Goal: Book appointment/travel/reservation

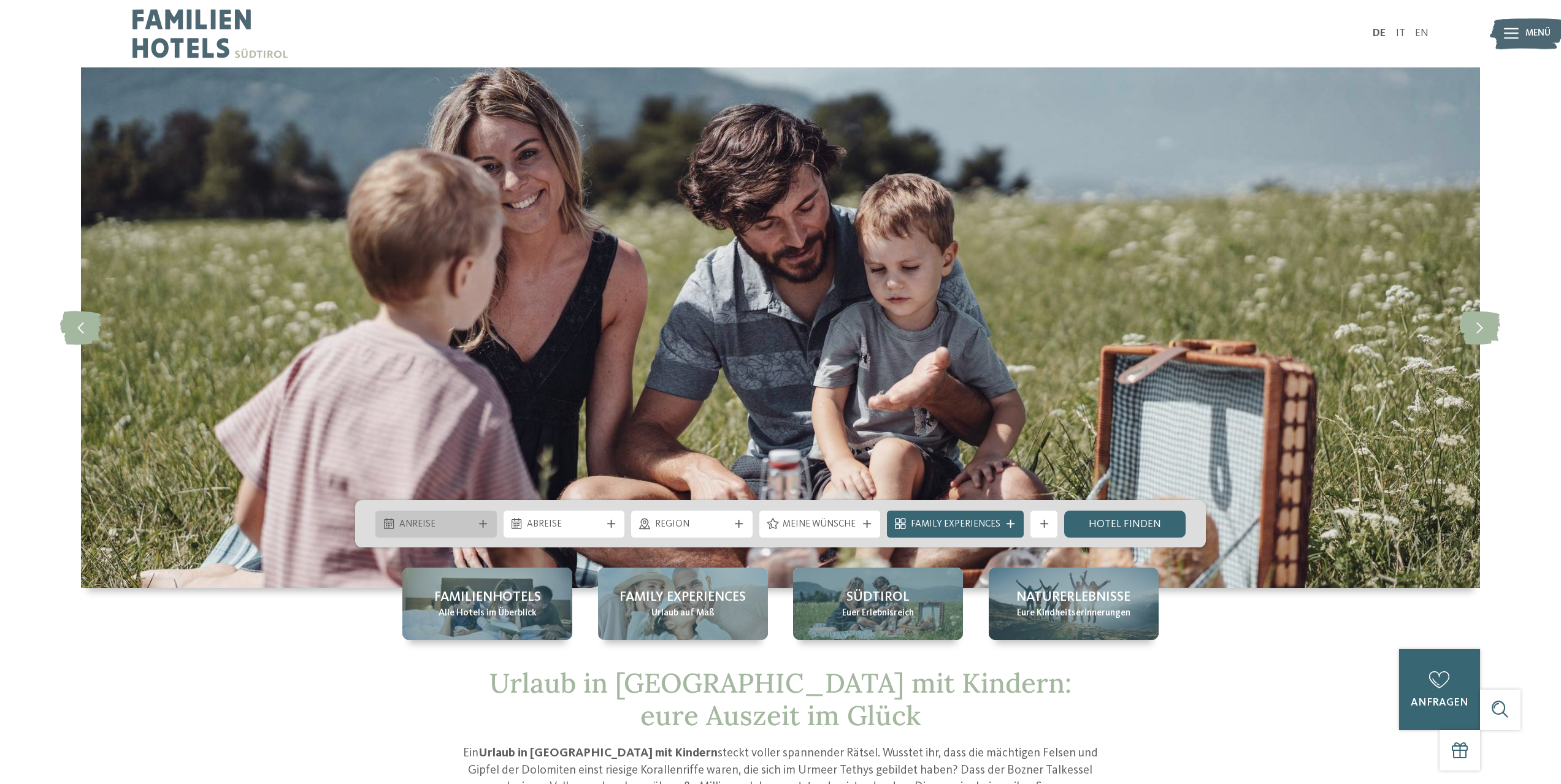
click at [454, 523] on span "Anreise" at bounding box center [436, 525] width 74 height 14
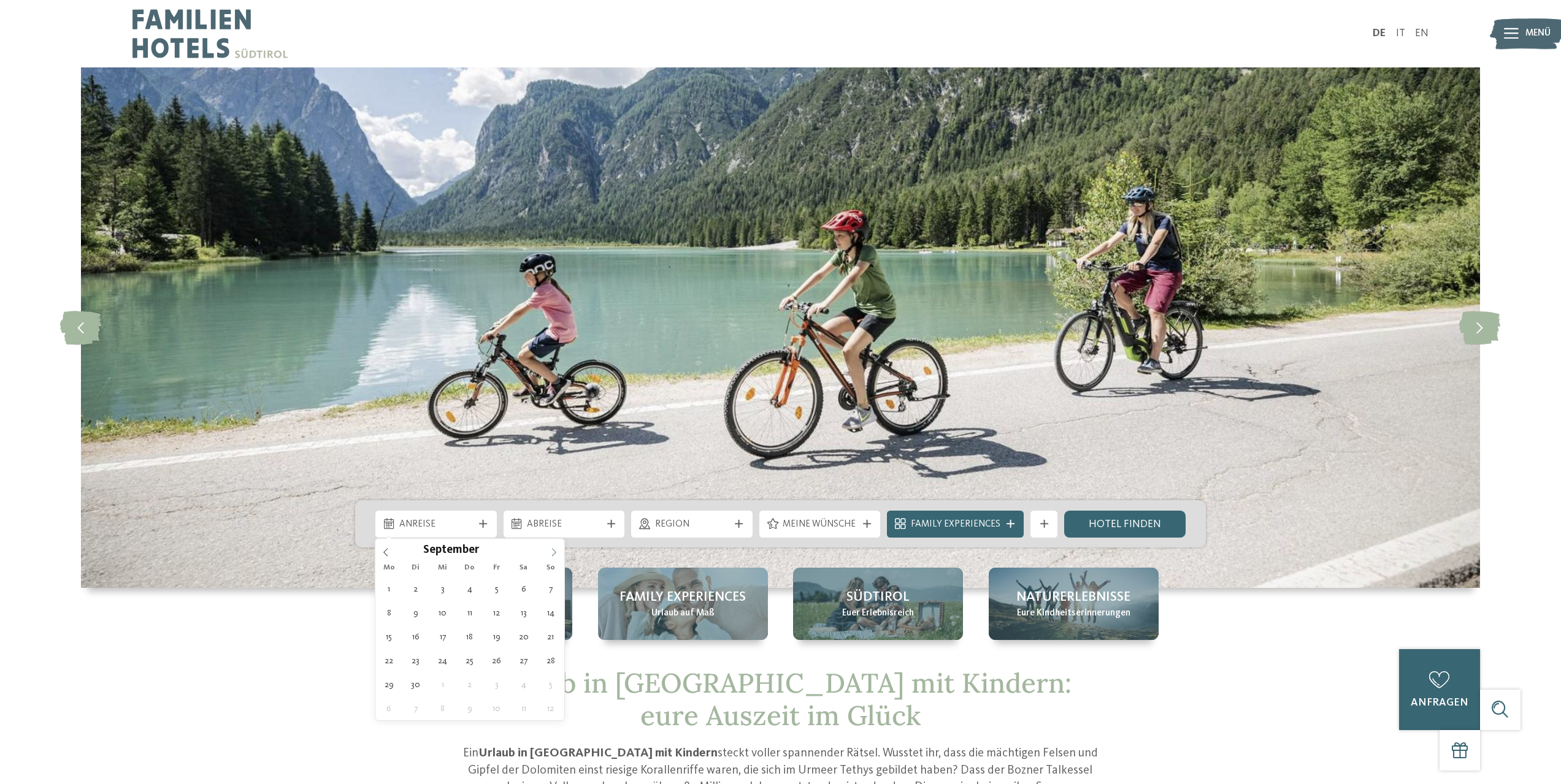
click at [555, 551] on icon at bounding box center [554, 553] width 4 height 8
type div "10.10.2025"
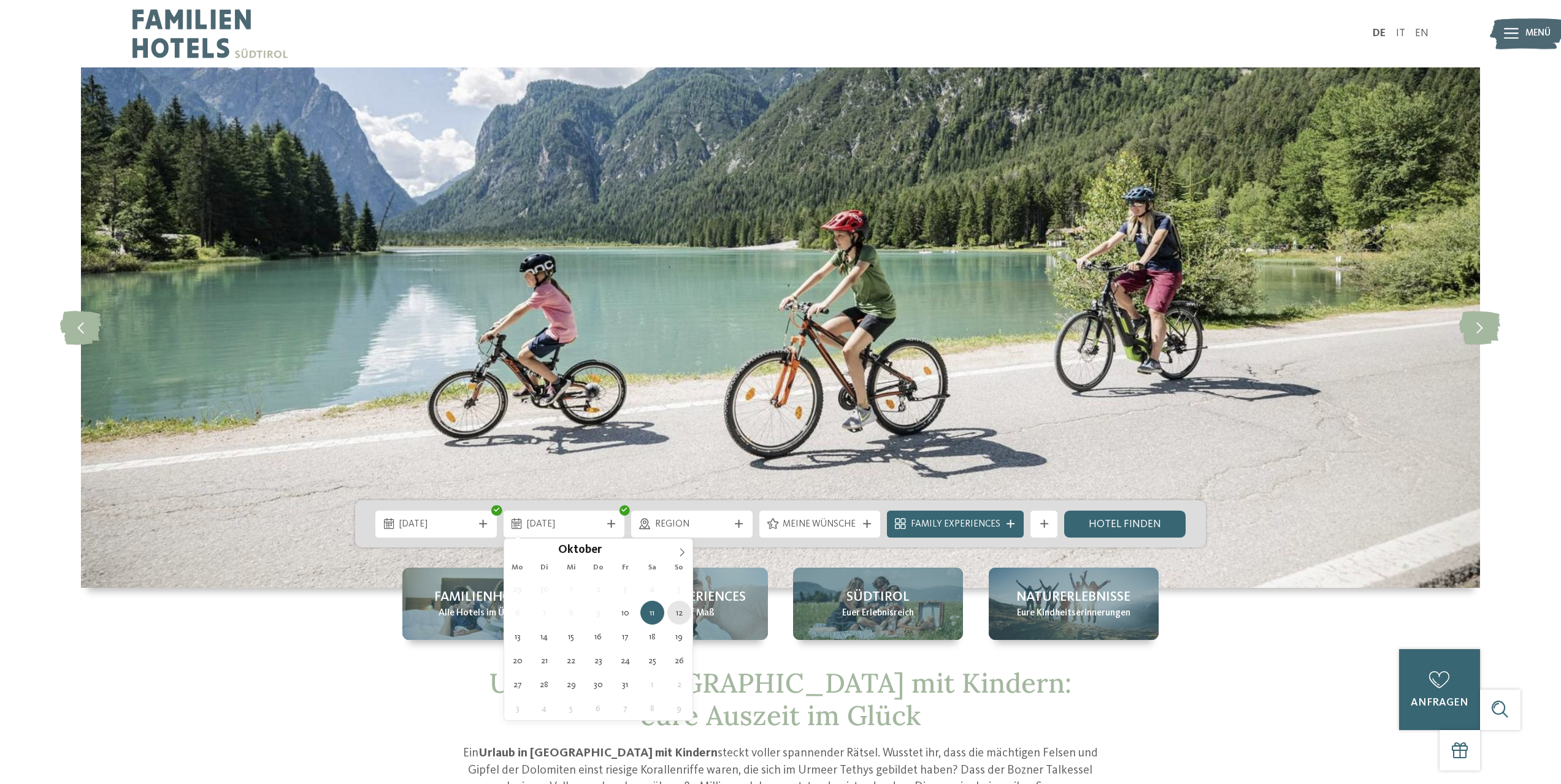
type div "12.10.2025"
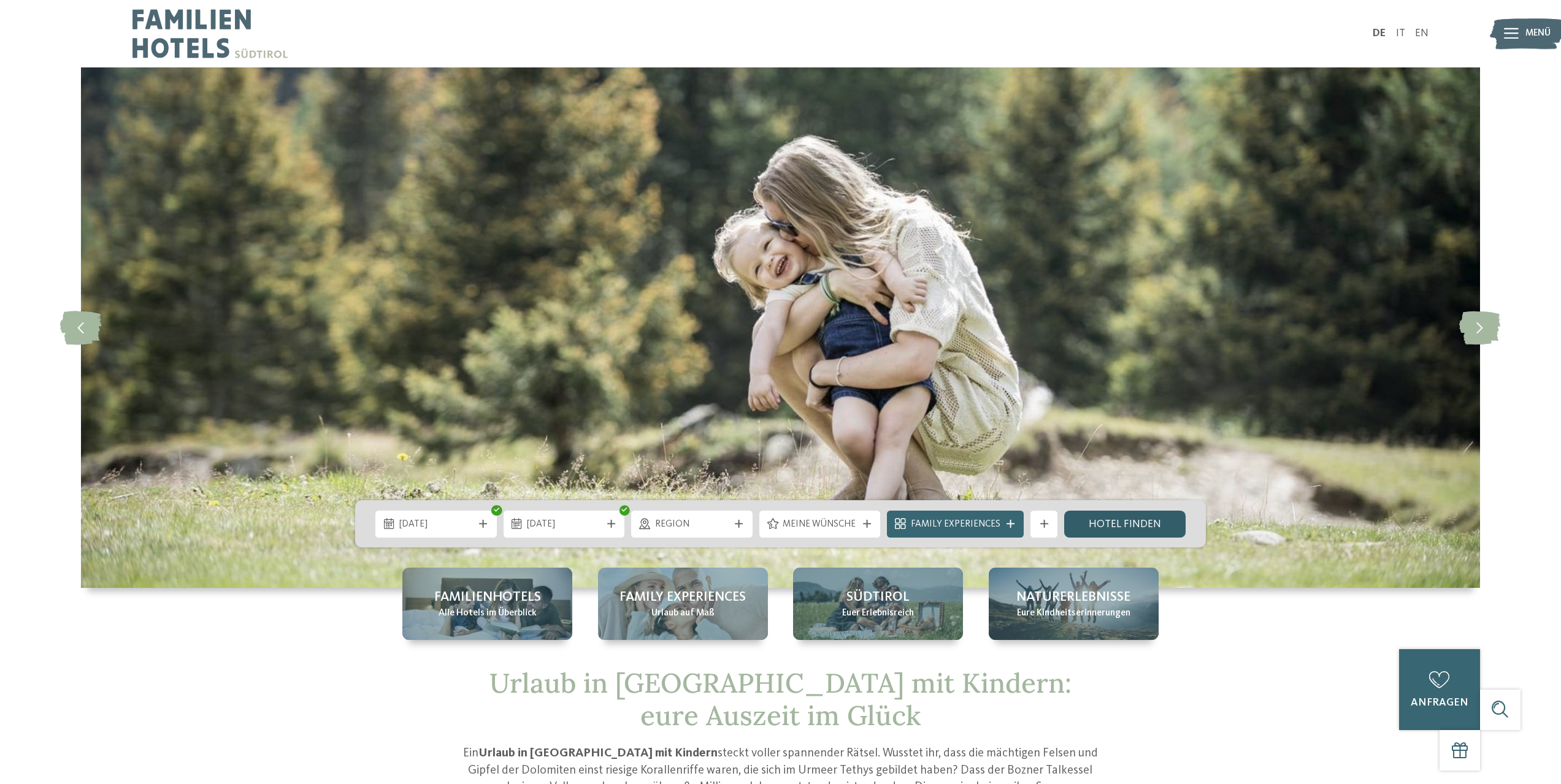
click at [1106, 527] on link "Hotel finden" at bounding box center [1125, 524] width 122 height 27
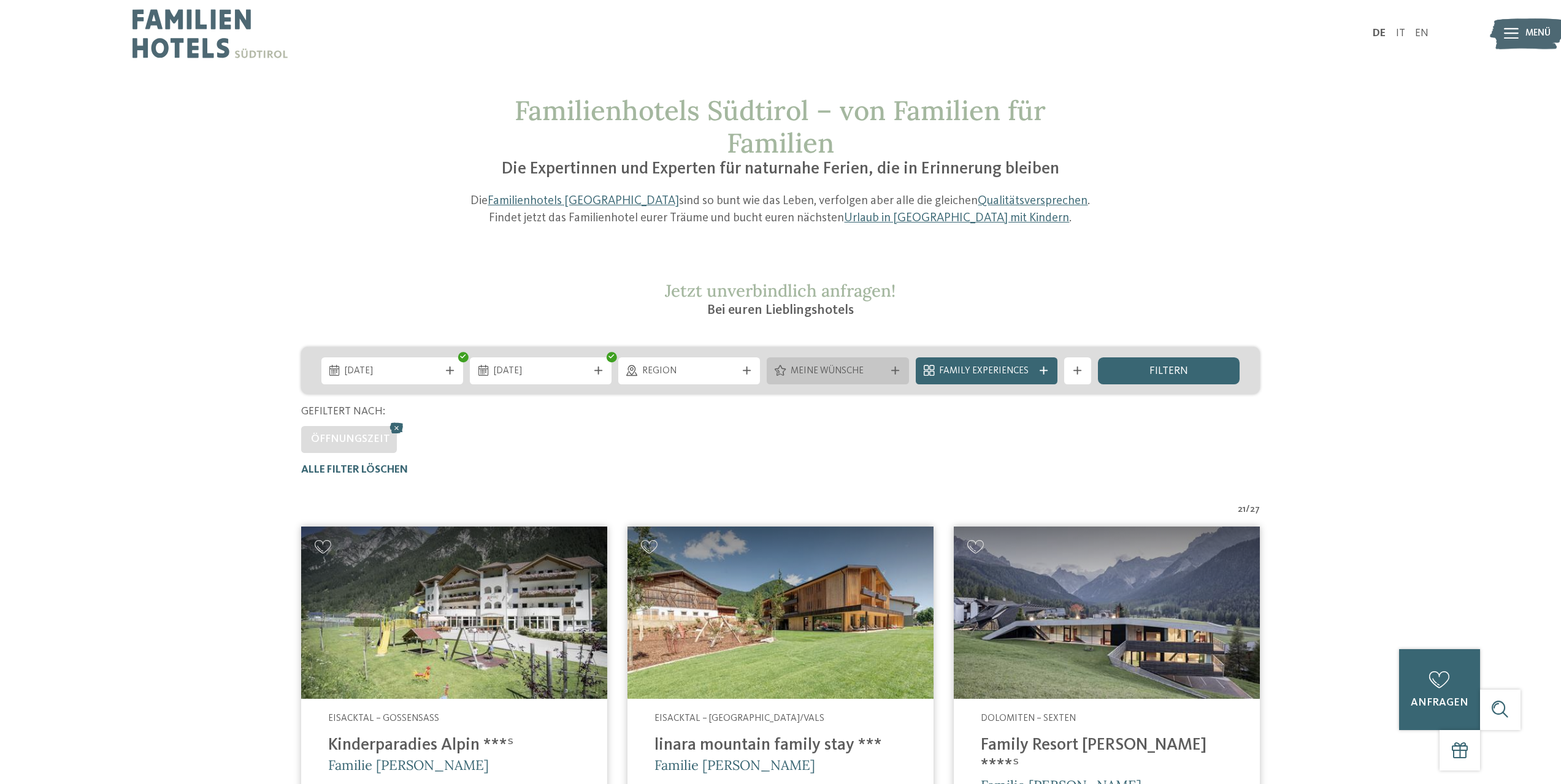
click at [852, 366] on span "Meine Wünsche" at bounding box center [837, 372] width 94 height 14
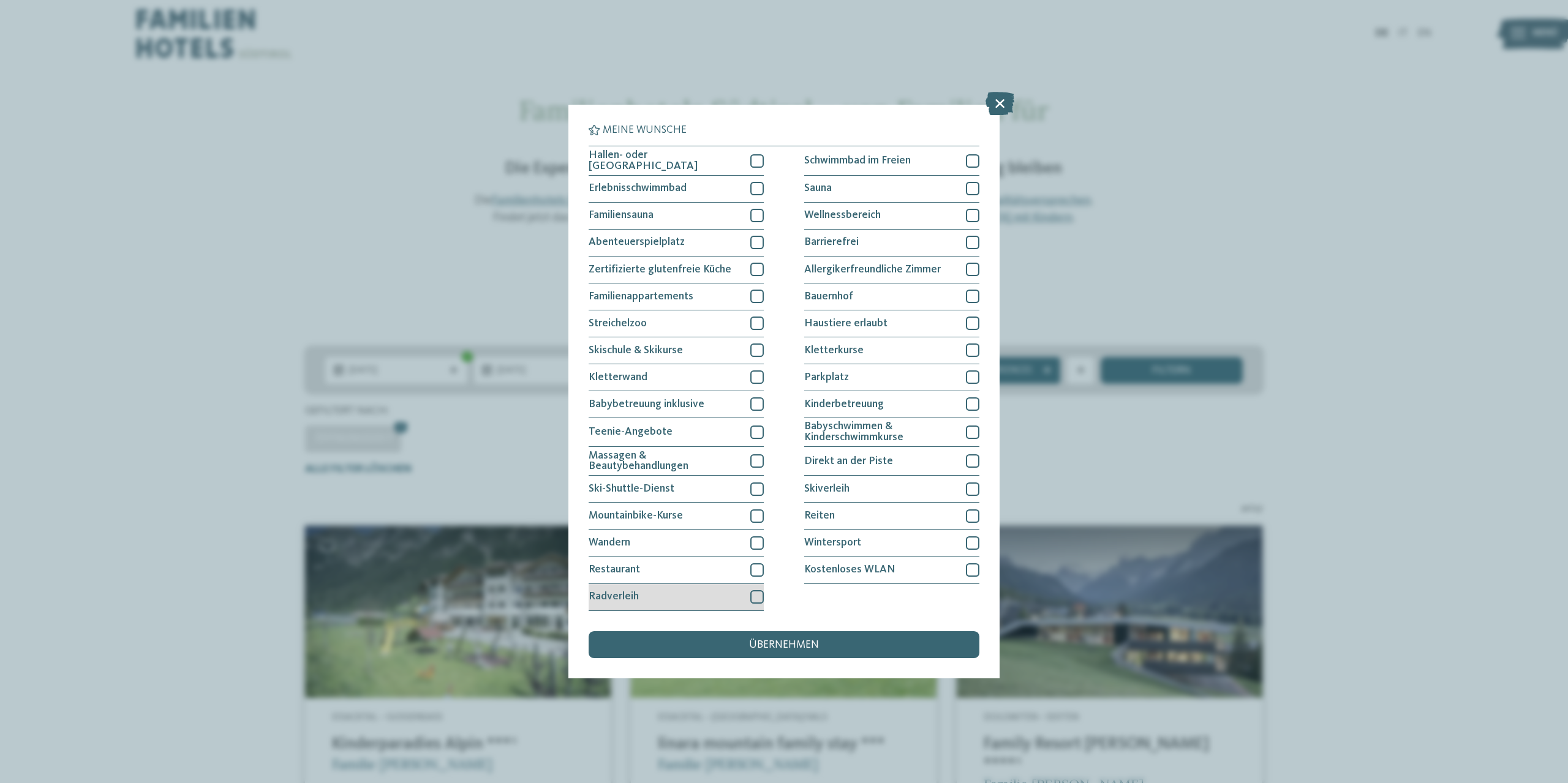
click at [754, 592] on div at bounding box center [757, 598] width 14 height 14
click at [750, 430] on div at bounding box center [757, 433] width 14 height 14
click at [759, 215] on div at bounding box center [757, 216] width 14 height 14
click at [755, 189] on div at bounding box center [757, 189] width 14 height 14
click at [756, 568] on div at bounding box center [757, 570] width 14 height 14
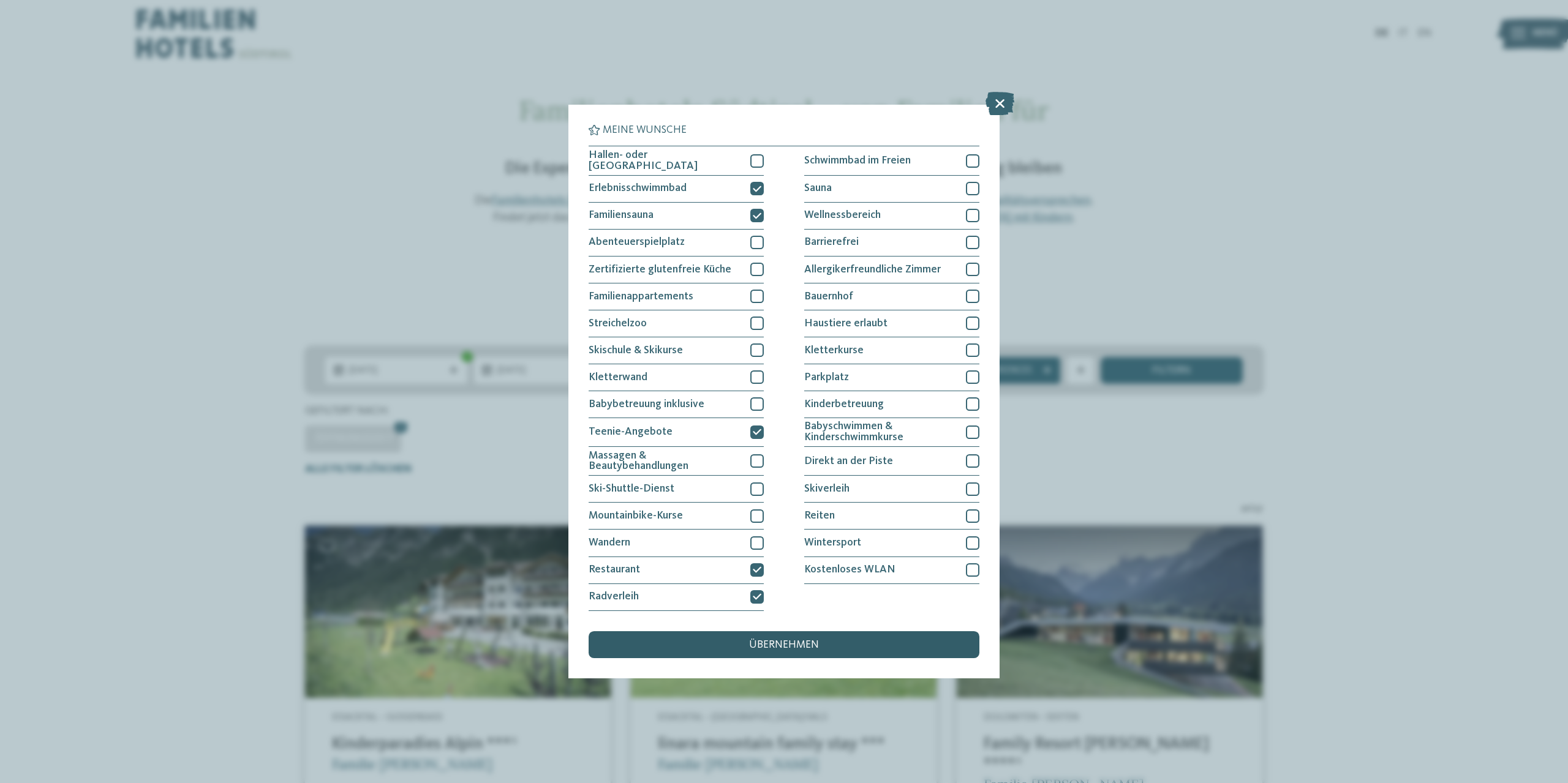
click at [747, 643] on div "übernehmen" at bounding box center [783, 644] width 391 height 27
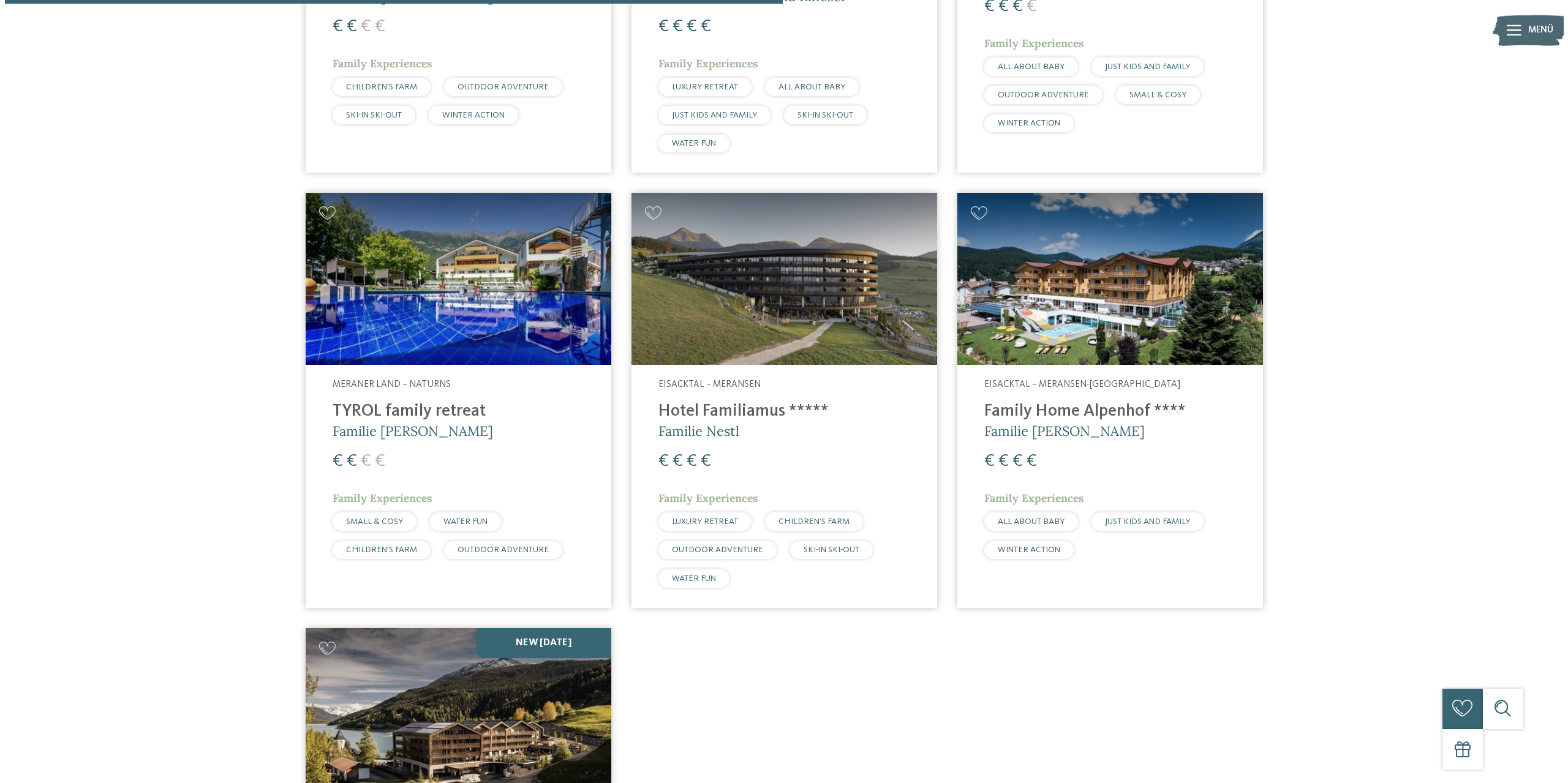
scroll to position [633, 0]
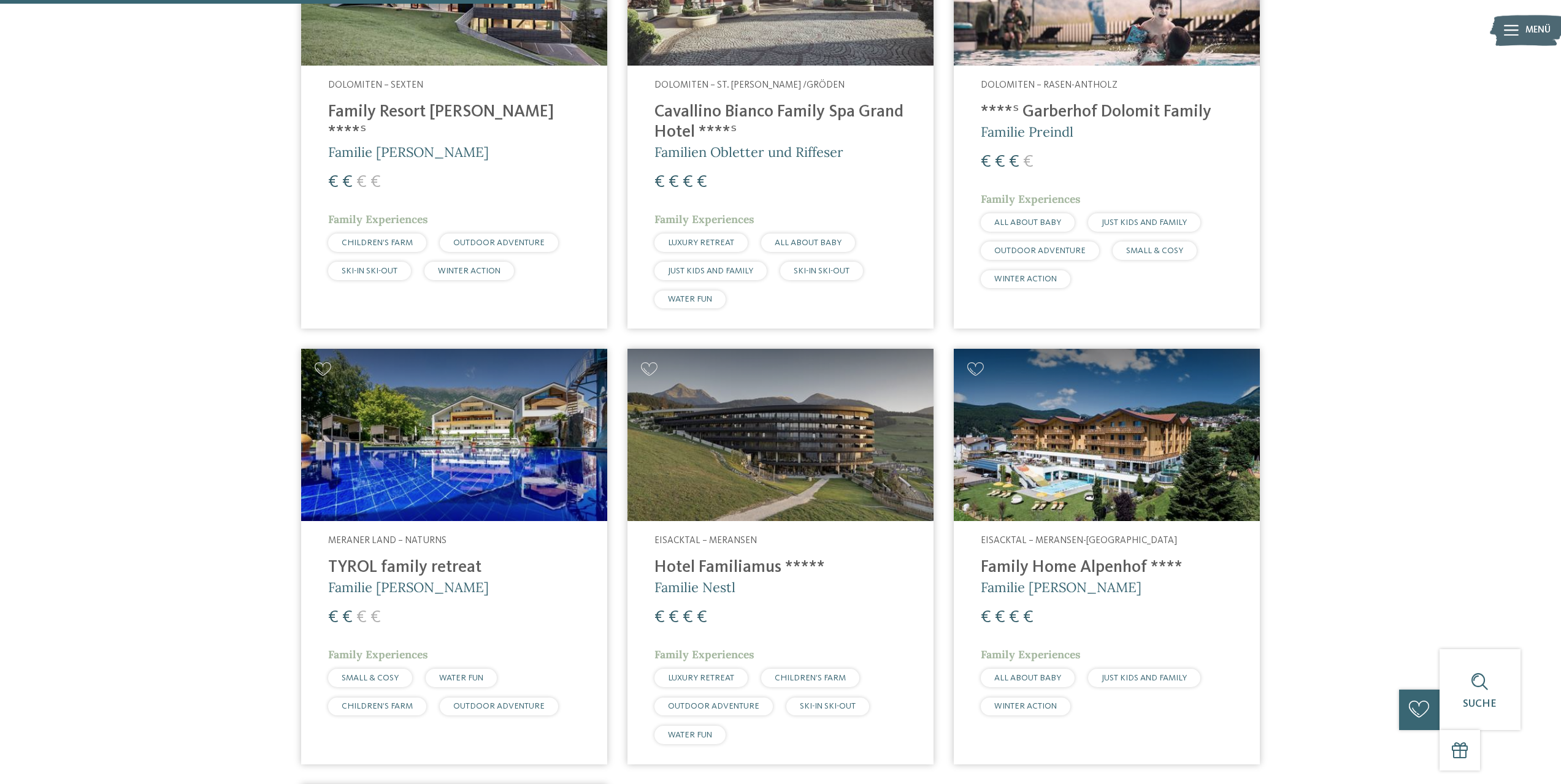
click at [1242, 438] on img at bounding box center [1107, 435] width 306 height 173
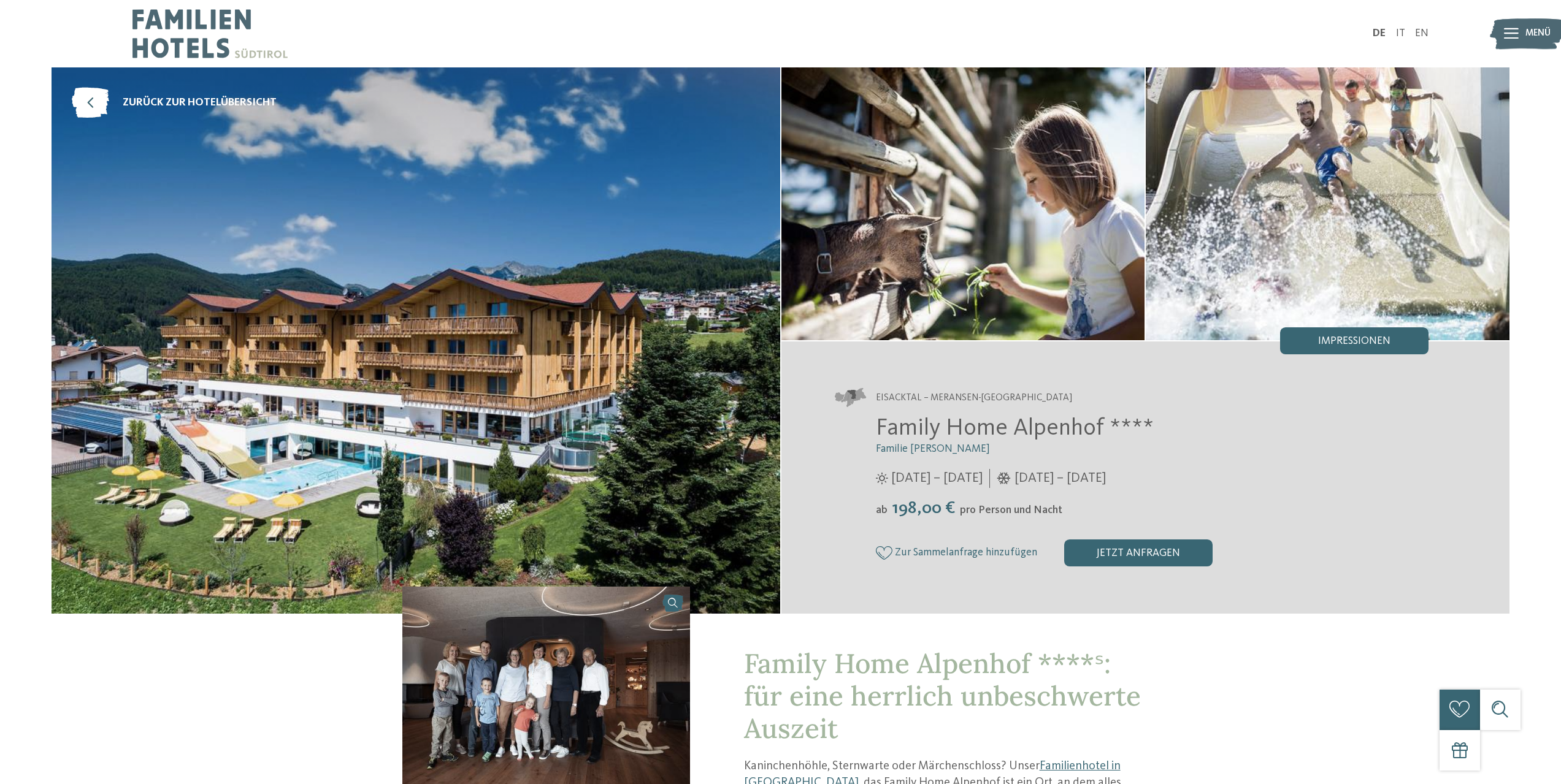
click at [719, 350] on img at bounding box center [416, 340] width 729 height 547
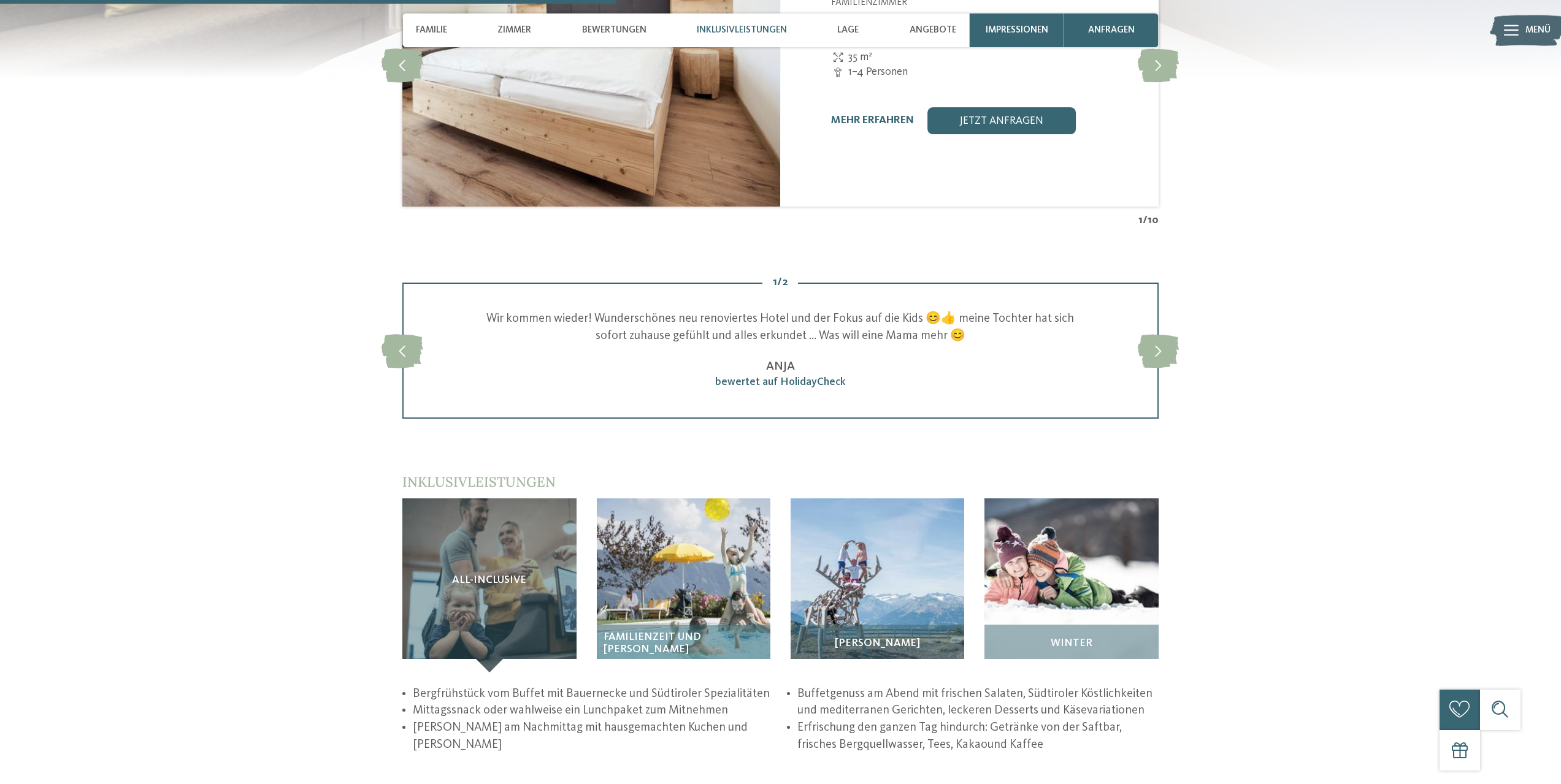
scroll to position [1717, 0]
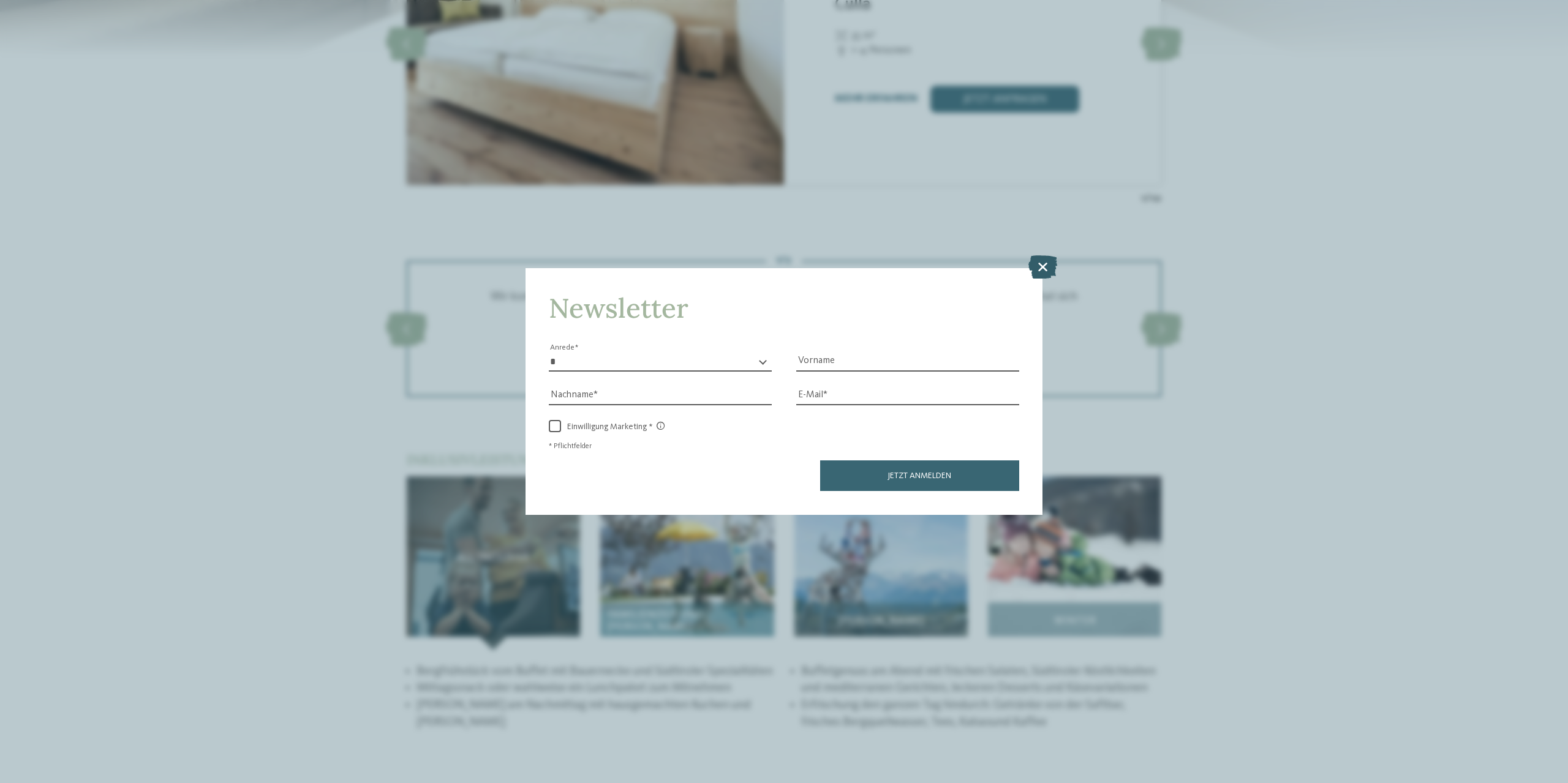
click at [1049, 260] on icon at bounding box center [1042, 266] width 28 height 23
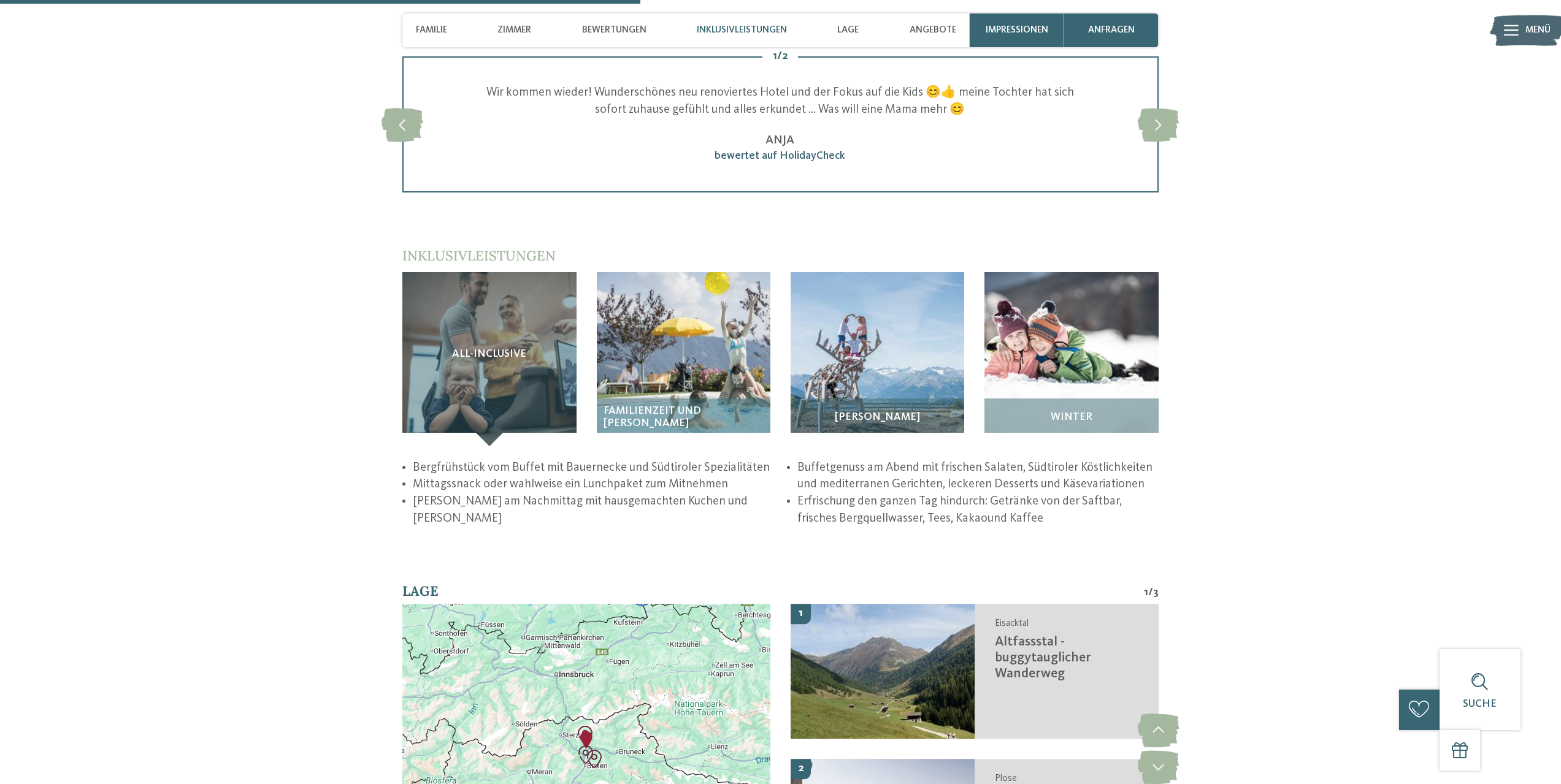
scroll to position [2084, 0]
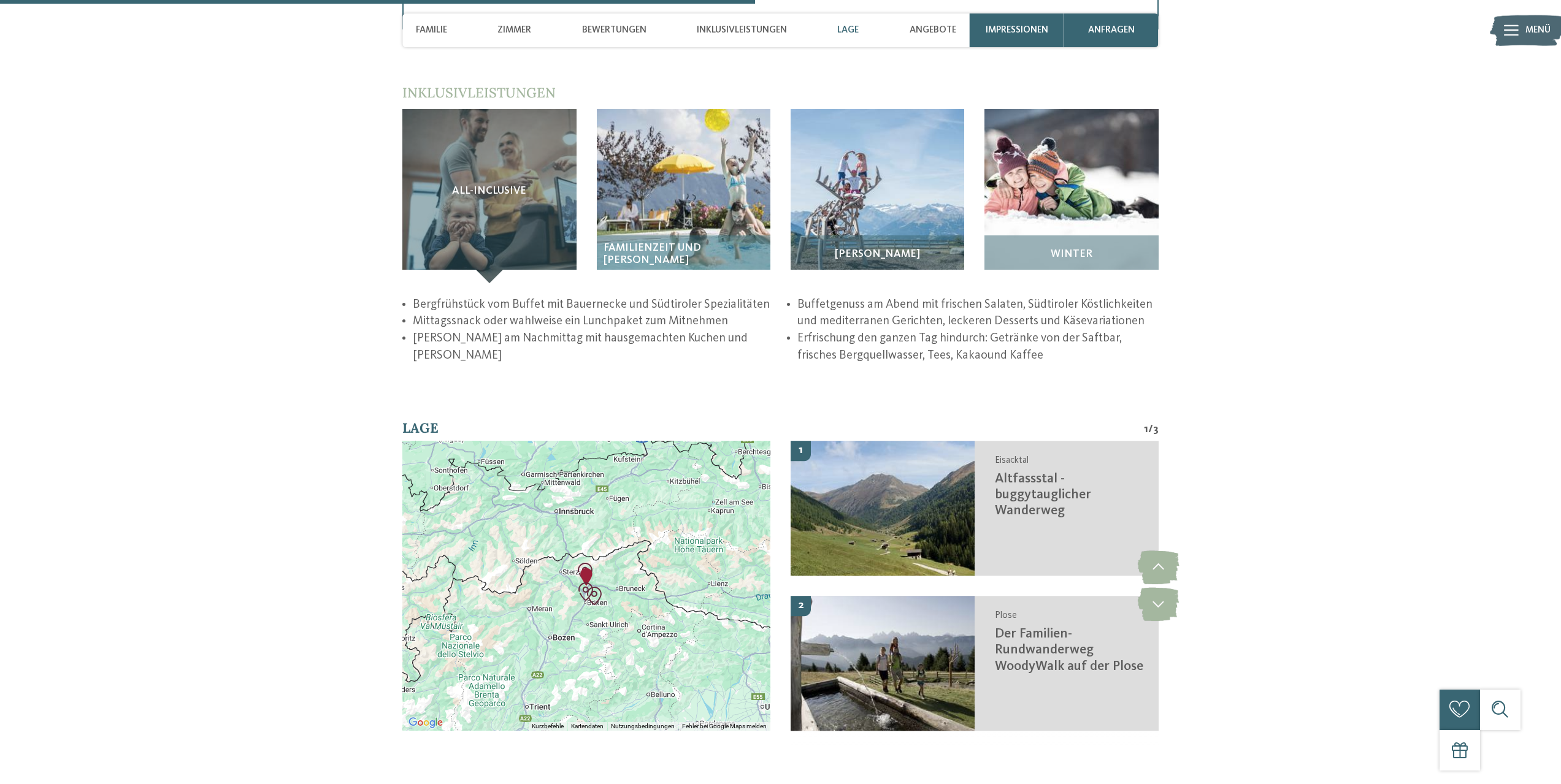
drag, startPoint x: 1466, startPoint y: 578, endPoint x: 1469, endPoint y: 583, distance: 5.8
click at [1469, 583] on div "zurück zur Hotelübersicht Familie Pabst ab" at bounding box center [780, 154] width 1561 height 4342
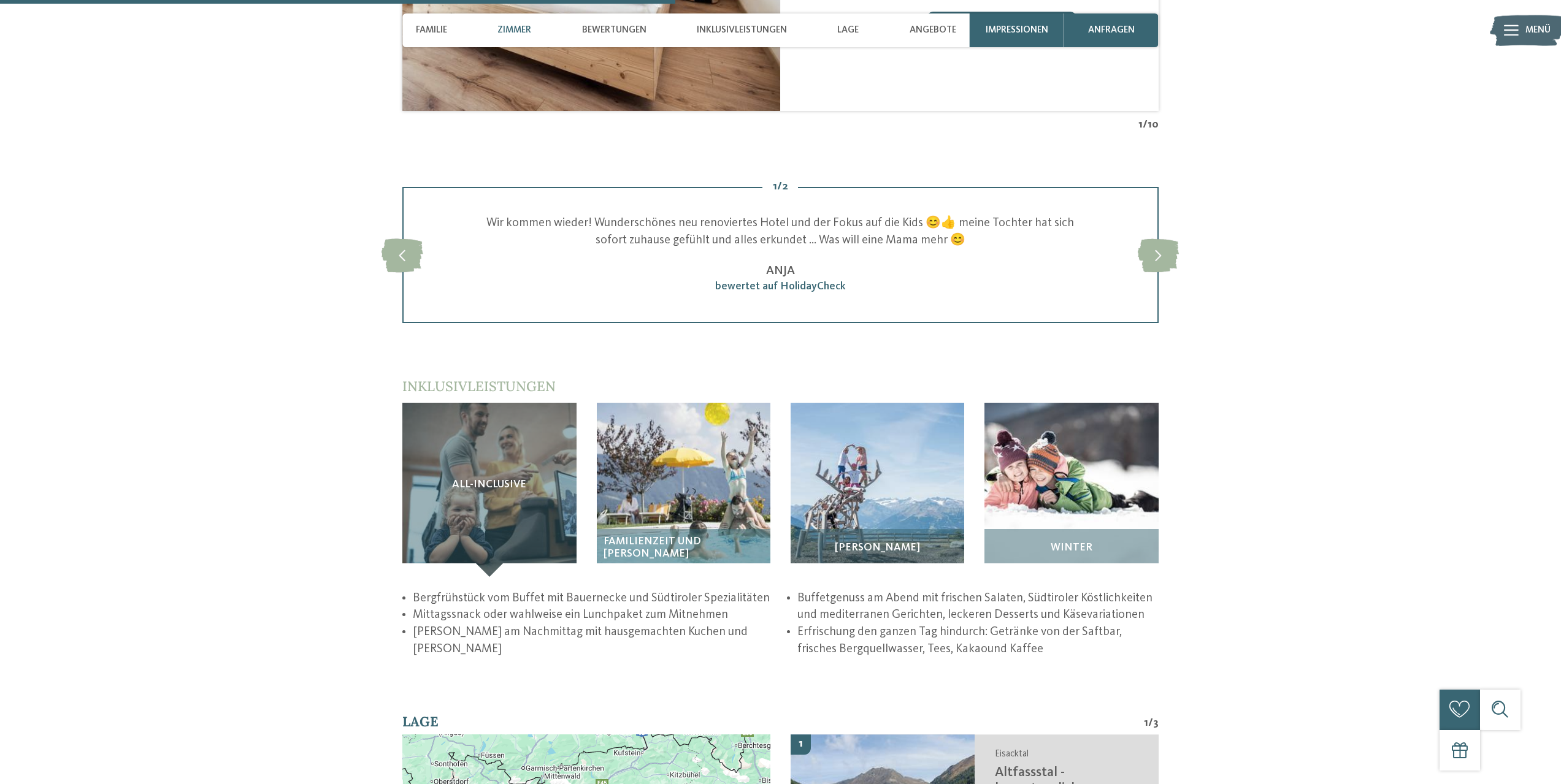
scroll to position [1778, 0]
